Goal: Task Accomplishment & Management: Use online tool/utility

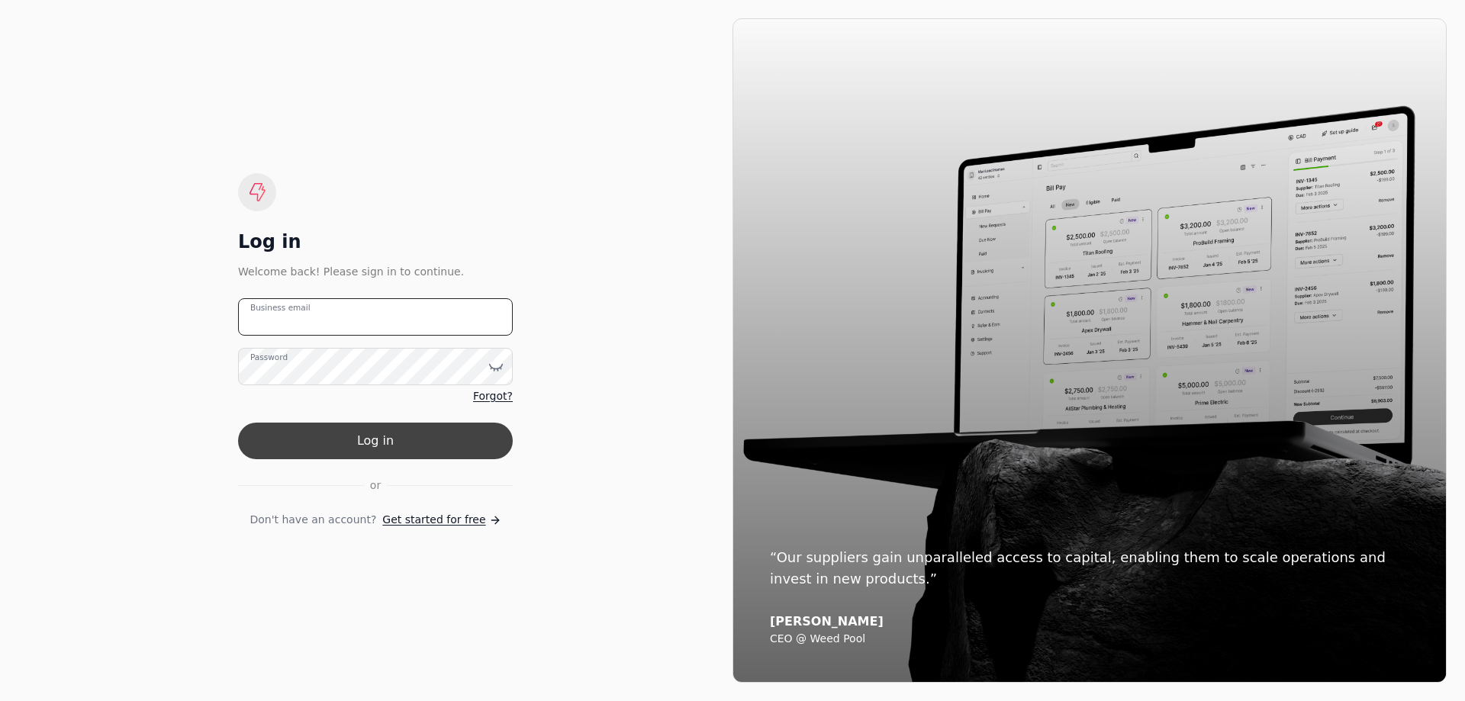
type email "[EMAIL_ADDRESS][DOMAIN_NAME]"
click at [380, 442] on button "Log in" at bounding box center [375, 441] width 275 height 37
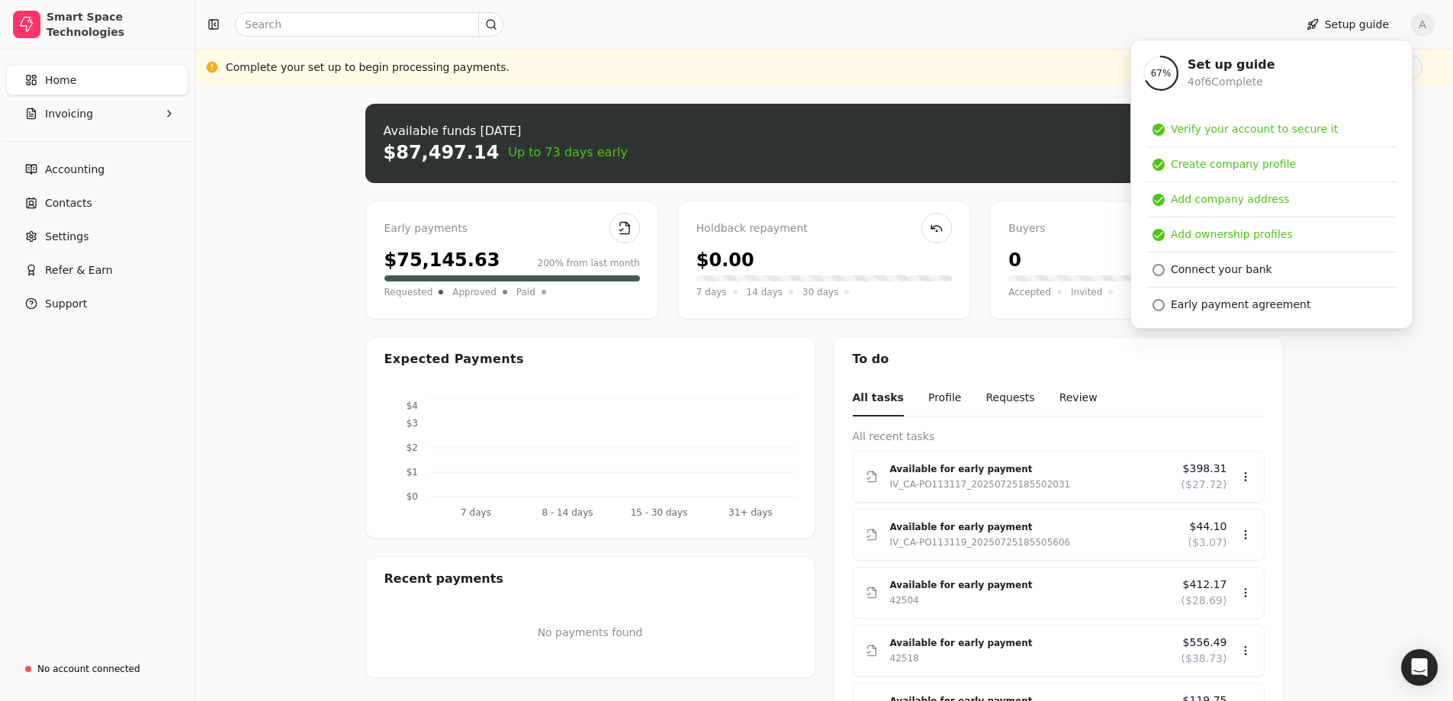
click at [278, 439] on div "Upload file: Drag your invoice here to upload or browse for files Available fun…" at bounding box center [824, 532] width 1258 height 894
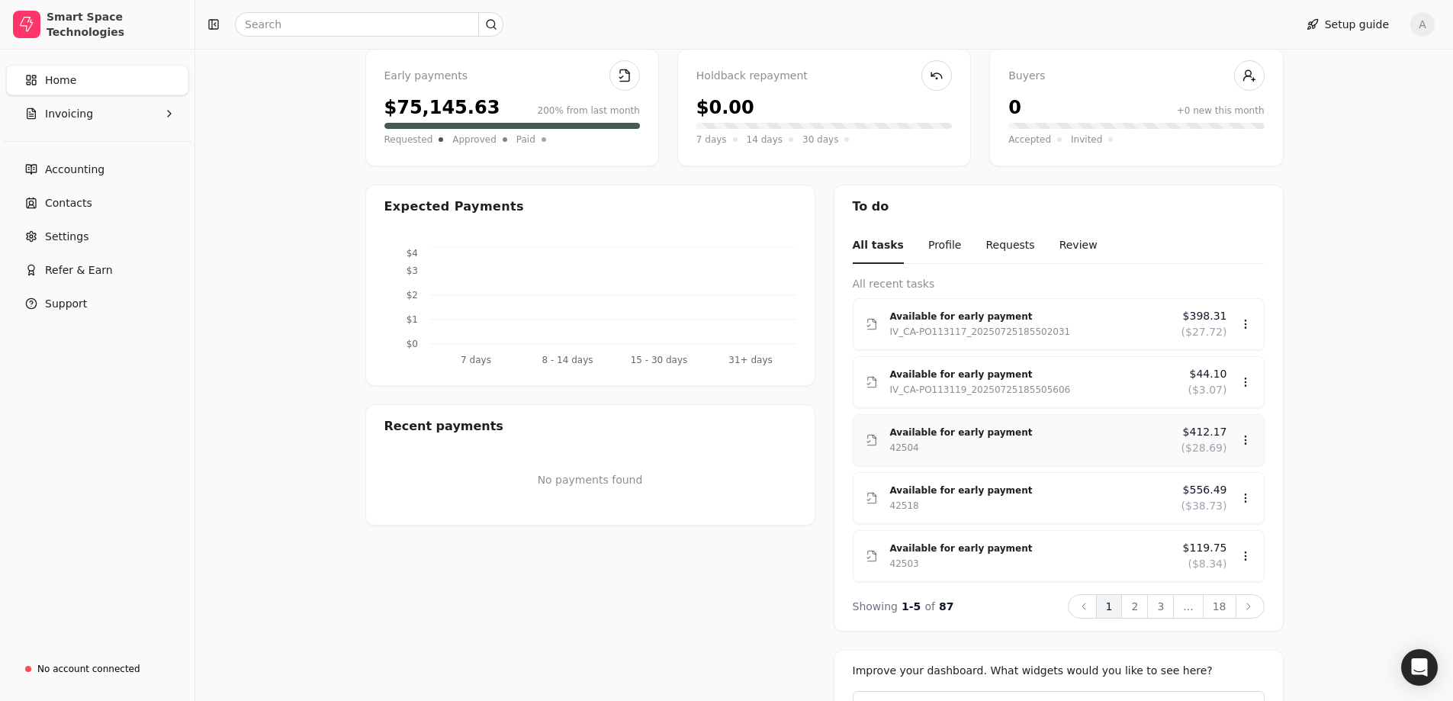
scroll to position [278, 0]
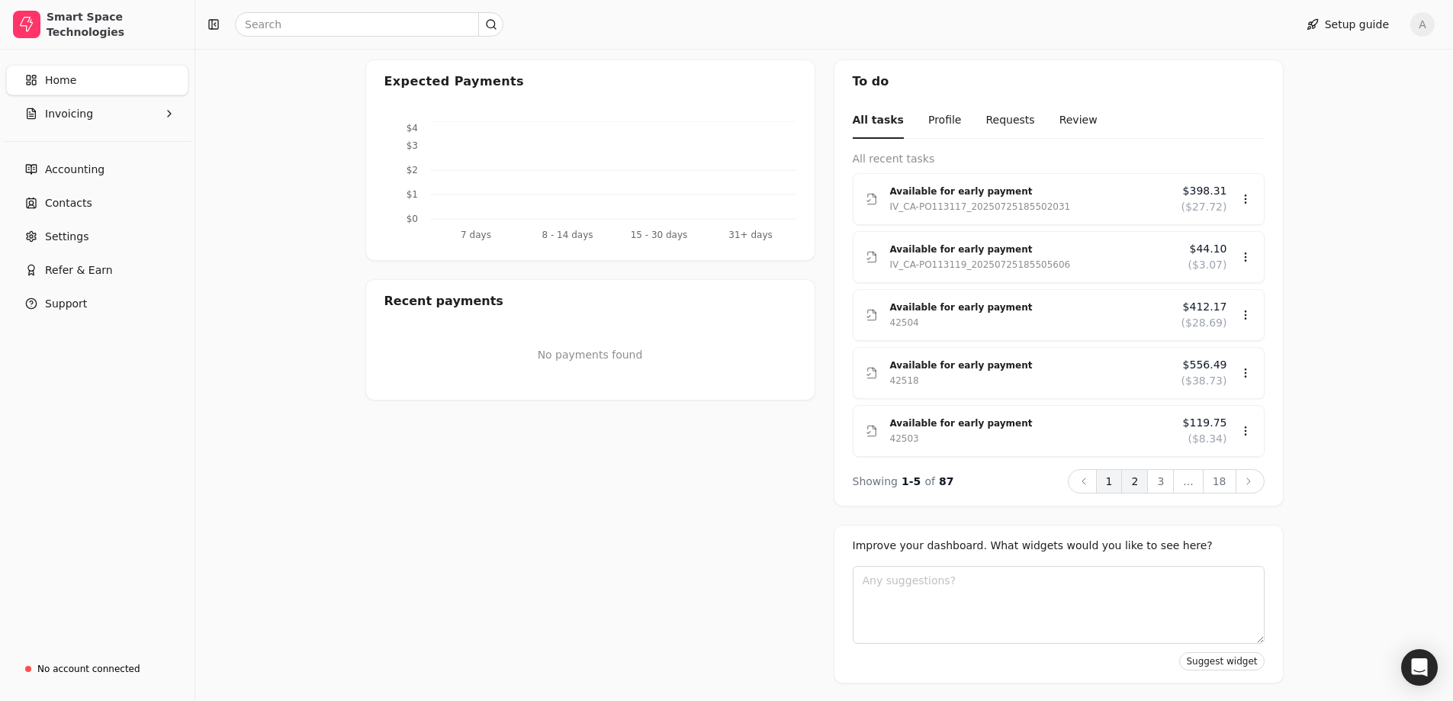
click at [1133, 485] on button "2" at bounding box center [1134, 481] width 27 height 24
click at [1159, 481] on button "3" at bounding box center [1160, 481] width 27 height 24
click at [1085, 176] on li "Available for early payment 42489 $36,936.36 ($2,088.82) Available for early pa…" at bounding box center [1059, 199] width 412 height 52
click at [1201, 243] on div "Review" at bounding box center [1216, 243] width 92 height 25
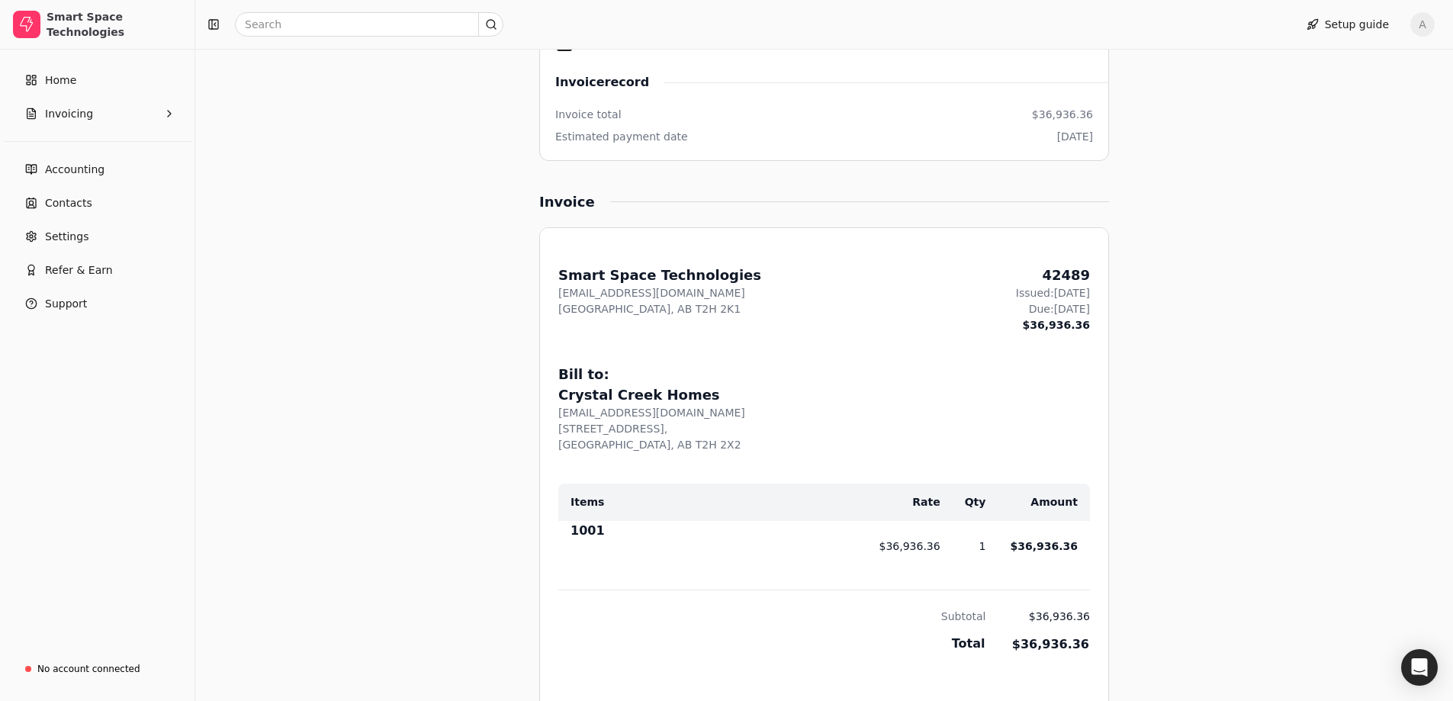
scroll to position [76, 0]
